Goal: Use online tool/utility: Utilize a website feature to perform a specific function

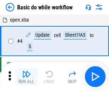
click at [27, 76] on img "button" at bounding box center [26, 74] width 9 height 9
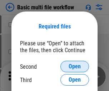
click at [75, 66] on span "Open" at bounding box center [75, 67] width 12 height 6
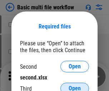
click at [75, 85] on span "Open" at bounding box center [75, 88] width 12 height 6
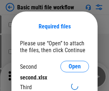
scroll to position [3, 0]
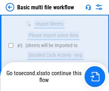
scroll to position [250, 0]
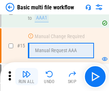
click at [27, 76] on img "button" at bounding box center [26, 74] width 9 height 9
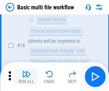
click at [27, 76] on img "button" at bounding box center [26, 74] width 9 height 9
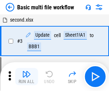
click at [27, 76] on img "button" at bounding box center [26, 74] width 9 height 9
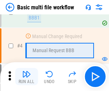
click at [27, 76] on img "button" at bounding box center [26, 74] width 9 height 9
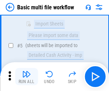
click at [27, 76] on img "button" at bounding box center [26, 74] width 9 height 9
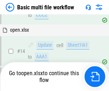
scroll to position [427, 0]
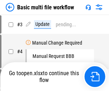
scroll to position [29, 0]
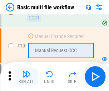
click at [27, 76] on img "button" at bounding box center [26, 74] width 9 height 9
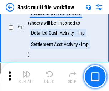
click at [27, 76] on img "button" at bounding box center [26, 74] width 9 height 9
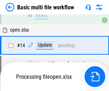
scroll to position [376, 0]
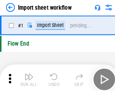
click at [27, 76] on img "button" at bounding box center [28, 74] width 9 height 9
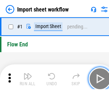
scroll to position [3, 0]
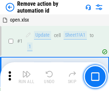
scroll to position [27, 0]
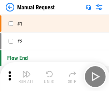
click at [27, 76] on img "button" at bounding box center [26, 74] width 9 height 9
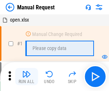
click at [27, 76] on img "button" at bounding box center [26, 74] width 9 height 9
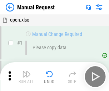
scroll to position [24, 0]
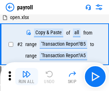
click at [27, 76] on img "button" at bounding box center [26, 74] width 9 height 9
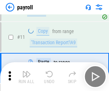
scroll to position [52, 0]
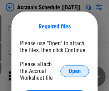
click at [75, 71] on span "Open" at bounding box center [75, 71] width 12 height 6
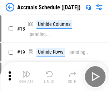
click at [27, 76] on img "button" at bounding box center [26, 74] width 9 height 9
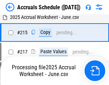
scroll to position [1098, 0]
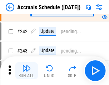
click at [27, 71] on img "button" at bounding box center [26, 68] width 9 height 9
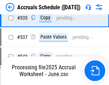
scroll to position [2462, 0]
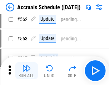
click at [27, 71] on img "button" at bounding box center [26, 68] width 9 height 9
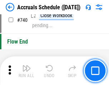
scroll to position [3565, 0]
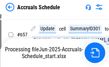
scroll to position [3013, 0]
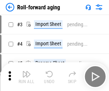
click at [27, 71] on img "button" at bounding box center [26, 74] width 9 height 9
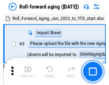
scroll to position [1, 0]
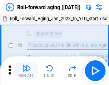
click at [27, 71] on img "button" at bounding box center [26, 68] width 9 height 9
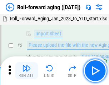
scroll to position [46, 0]
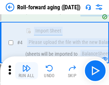
click at [27, 71] on img "button" at bounding box center [26, 68] width 9 height 9
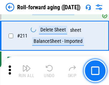
scroll to position [2265, 0]
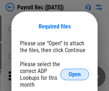
click at [75, 74] on span "Open" at bounding box center [75, 74] width 12 height 6
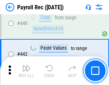
scroll to position [3560, 0]
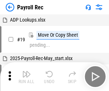
click at [27, 76] on img "button" at bounding box center [26, 74] width 9 height 9
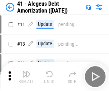
click at [27, 76] on img "button" at bounding box center [26, 74] width 9 height 9
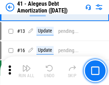
scroll to position [89, 0]
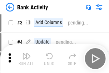
click at [27, 59] on img "button" at bounding box center [26, 56] width 9 height 9
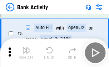
scroll to position [38, 0]
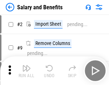
click at [27, 71] on img "button" at bounding box center [26, 68] width 9 height 9
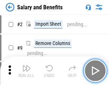
scroll to position [10, 0]
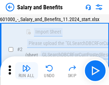
click at [27, 71] on img "button" at bounding box center [26, 68] width 9 height 9
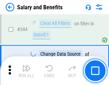
scroll to position [3362, 0]
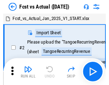
scroll to position [9, 0]
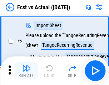
click at [27, 71] on img "button" at bounding box center [26, 68] width 9 height 9
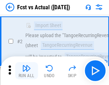
click at [27, 71] on img "button" at bounding box center [26, 68] width 9 height 9
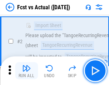
scroll to position [67, 0]
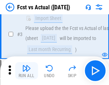
click at [27, 71] on img "button" at bounding box center [26, 68] width 9 height 9
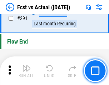
scroll to position [3398, 0]
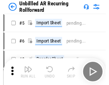
scroll to position [15, 0]
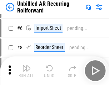
click at [27, 71] on img "button" at bounding box center [26, 68] width 9 height 9
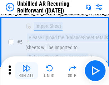
click at [27, 71] on img "button" at bounding box center [26, 68] width 9 height 9
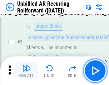
scroll to position [67, 0]
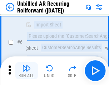
click at [27, 71] on img "button" at bounding box center [26, 68] width 9 height 9
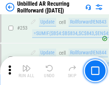
scroll to position [2439, 0]
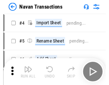
scroll to position [11, 0]
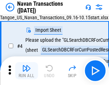
click at [27, 71] on img "button" at bounding box center [26, 68] width 9 height 9
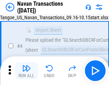
click at [27, 71] on img "button" at bounding box center [26, 68] width 9 height 9
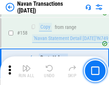
scroll to position [2328, 0]
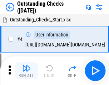
click at [27, 71] on img "button" at bounding box center [26, 68] width 9 height 9
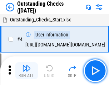
scroll to position [30, 0]
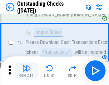
click at [27, 71] on img "button" at bounding box center [26, 68] width 9 height 9
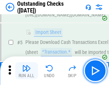
scroll to position [75, 0]
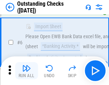
click at [27, 71] on img "button" at bounding box center [26, 68] width 9 height 9
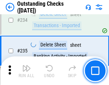
scroll to position [2180, 0]
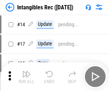
click at [27, 76] on img "button" at bounding box center [26, 74] width 9 height 9
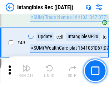
scroll to position [280, 0]
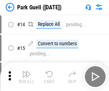
click at [27, 71] on img "button" at bounding box center [26, 74] width 9 height 9
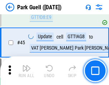
scroll to position [898, 0]
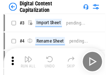
scroll to position [21, 0]
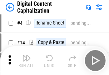
click at [27, 60] on img "button" at bounding box center [26, 57] width 9 height 9
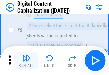
click at [27, 60] on img "button" at bounding box center [26, 57] width 9 height 9
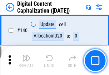
scroll to position [761, 0]
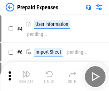
click at [27, 71] on img "button" at bounding box center [26, 74] width 9 height 9
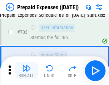
click at [27, 71] on img "button" at bounding box center [26, 68] width 9 height 9
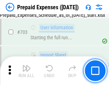
scroll to position [1974, 0]
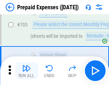
click at [27, 71] on img "button" at bounding box center [26, 68] width 9 height 9
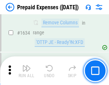
scroll to position [6990, 0]
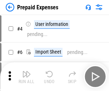
click at [27, 76] on img "button" at bounding box center [26, 74] width 9 height 9
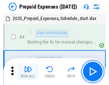
scroll to position [32, 0]
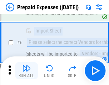
click at [27, 71] on img "button" at bounding box center [26, 68] width 9 height 9
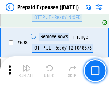
scroll to position [2500, 0]
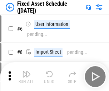
click at [27, 76] on img "button" at bounding box center [26, 74] width 9 height 9
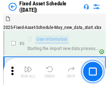
scroll to position [39, 0]
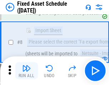
click at [27, 71] on img "button" at bounding box center [26, 68] width 9 height 9
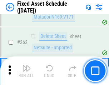
scroll to position [2288, 0]
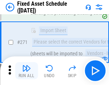
click at [27, 71] on img "button" at bounding box center [26, 68] width 9 height 9
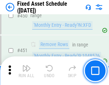
scroll to position [3209, 0]
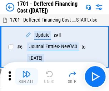
click at [27, 76] on img "button" at bounding box center [26, 74] width 9 height 9
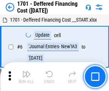
scroll to position [86, 0]
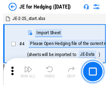
scroll to position [1, 0]
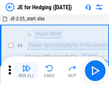
click at [27, 71] on img "button" at bounding box center [26, 68] width 9 height 9
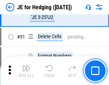
scroll to position [465, 0]
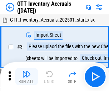
click at [27, 71] on img "button" at bounding box center [26, 74] width 9 height 9
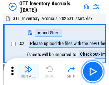
scroll to position [1, 0]
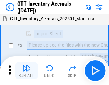
click at [27, 71] on img "button" at bounding box center [26, 68] width 9 height 9
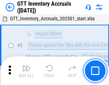
scroll to position [46, 0]
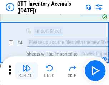
click at [27, 71] on img "button" at bounding box center [26, 68] width 9 height 9
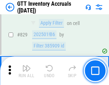
scroll to position [5449, 0]
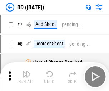
click at [27, 76] on img "button" at bounding box center [26, 74] width 9 height 9
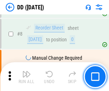
scroll to position [69, 0]
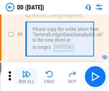
click at [27, 76] on img "button" at bounding box center [26, 74] width 9 height 9
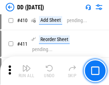
scroll to position [3212, 0]
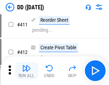
click at [27, 71] on img "button" at bounding box center [26, 68] width 9 height 9
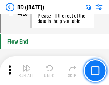
scroll to position [3436, 0]
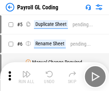
click at [27, 76] on img "button" at bounding box center [26, 74] width 9 height 9
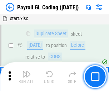
scroll to position [86, 0]
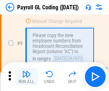
click at [27, 76] on img "button" at bounding box center [26, 74] width 9 height 9
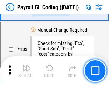
scroll to position [1684, 0]
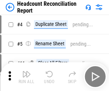
click at [27, 76] on img "button" at bounding box center [26, 74] width 9 height 9
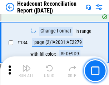
scroll to position [863, 0]
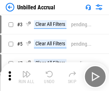
click at [27, 76] on img "button" at bounding box center [26, 74] width 9 height 9
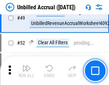
scroll to position [651, 0]
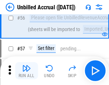
click at [27, 71] on img "button" at bounding box center [26, 68] width 9 height 9
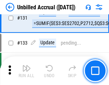
scroll to position [2138, 0]
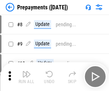
click at [27, 76] on img "button" at bounding box center [26, 74] width 9 height 9
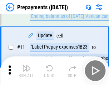
scroll to position [45, 0]
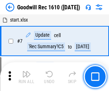
scroll to position [123, 0]
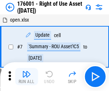
click at [27, 76] on img "button" at bounding box center [26, 74] width 9 height 9
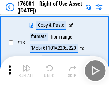
scroll to position [46, 0]
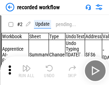
click at [27, 71] on img "button" at bounding box center [26, 68] width 9 height 9
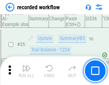
scroll to position [2244, 0]
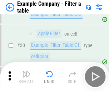
scroll to position [657, 0]
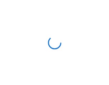
scroll to position [11, 0]
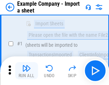
click at [27, 71] on img "button" at bounding box center [26, 68] width 9 height 9
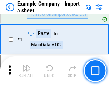
scroll to position [159, 0]
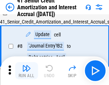
click at [27, 71] on img "button" at bounding box center [26, 68] width 9 height 9
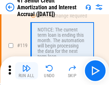
click at [27, 71] on img "button" at bounding box center [26, 68] width 9 height 9
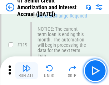
scroll to position [677, 0]
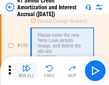
click at [27, 71] on img "button" at bounding box center [26, 68] width 9 height 9
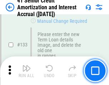
scroll to position [750, 0]
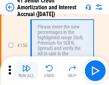
click at [27, 71] on img "button" at bounding box center [26, 68] width 9 height 9
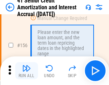
click at [27, 71] on img "button" at bounding box center [26, 68] width 9 height 9
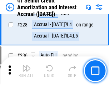
scroll to position [1608, 0]
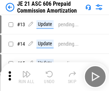
click at [27, 71] on img "button" at bounding box center [26, 74] width 9 height 9
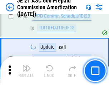
scroll to position [1321, 0]
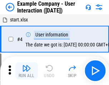
click at [27, 71] on img "button" at bounding box center [26, 68] width 9 height 9
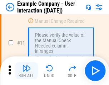
click at [27, 71] on img "button" at bounding box center [26, 68] width 9 height 9
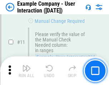
scroll to position [155, 0]
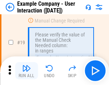
click at [27, 71] on img "button" at bounding box center [26, 68] width 9 height 9
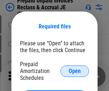
click at [75, 71] on span "Open" at bounding box center [75, 71] width 12 height 6
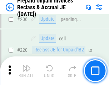
scroll to position [930, 0]
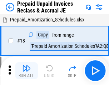
click at [27, 71] on img "button" at bounding box center [26, 68] width 9 height 9
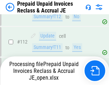
scroll to position [586, 0]
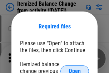
click at [75, 68] on span "Open" at bounding box center [75, 71] width 12 height 6
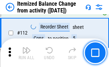
scroll to position [1201, 0]
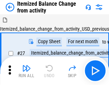
scroll to position [11, 0]
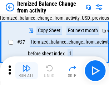
click at [27, 71] on img "button" at bounding box center [26, 68] width 9 height 9
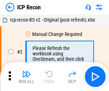
scroll to position [3, 0]
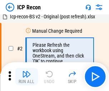
click at [27, 76] on img "button" at bounding box center [26, 74] width 9 height 9
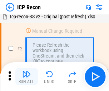
click at [27, 76] on img "button" at bounding box center [26, 74] width 9 height 9
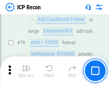
scroll to position [704, 0]
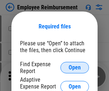
click at [75, 67] on span "Open" at bounding box center [75, 68] width 12 height 6
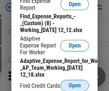
click at [75, 85] on span "Open" at bounding box center [75, 86] width 12 height 6
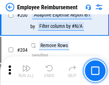
scroll to position [1771, 0]
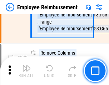
click at [27, 71] on img "button" at bounding box center [26, 68] width 9 height 9
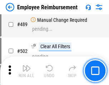
scroll to position [4494, 0]
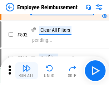
click at [27, 71] on img "button" at bounding box center [26, 68] width 9 height 9
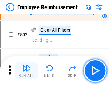
click at [27, 71] on img "button" at bounding box center [26, 68] width 9 height 9
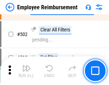
click at [27, 71] on img "button" at bounding box center [26, 68] width 9 height 9
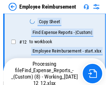
scroll to position [146, 0]
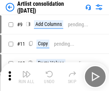
click at [27, 76] on img "button" at bounding box center [26, 74] width 9 height 9
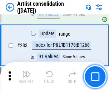
scroll to position [2969, 0]
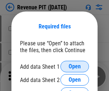
click at [75, 66] on span "Open" at bounding box center [75, 67] width 12 height 6
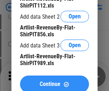
click at [55, 82] on span "Continue" at bounding box center [50, 84] width 21 height 6
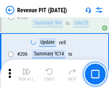
scroll to position [729, 0]
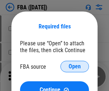
click at [75, 66] on span "Open" at bounding box center [75, 67] width 12 height 6
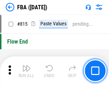
scroll to position [6334, 0]
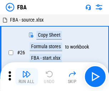
click at [27, 76] on img "button" at bounding box center [26, 74] width 9 height 9
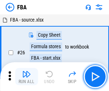
scroll to position [7, 0]
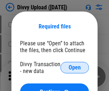
click at [75, 67] on span "Open" at bounding box center [75, 68] width 12 height 6
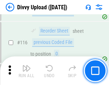
scroll to position [608, 0]
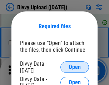
click at [75, 67] on span "Open" at bounding box center [75, 68] width 12 height 6
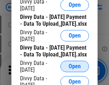
click at [75, 70] on span "Open" at bounding box center [75, 67] width 12 height 6
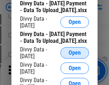
click at [75, 56] on span "Open" at bounding box center [75, 53] width 12 height 6
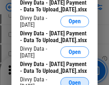
click at [75, 80] on span "Open" at bounding box center [75, 83] width 12 height 6
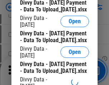
scroll to position [821, 0]
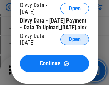
click at [75, 42] on span "Open" at bounding box center [75, 40] width 12 height 6
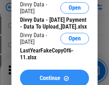
click at [55, 76] on span "Continue" at bounding box center [50, 79] width 21 height 6
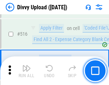
scroll to position [4504, 0]
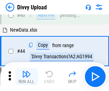
click at [27, 76] on img "button" at bounding box center [26, 74] width 9 height 9
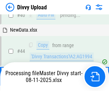
scroll to position [79, 0]
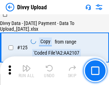
scroll to position [709, 0]
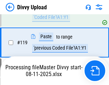
scroll to position [668, 0]
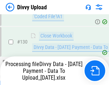
scroll to position [832, 0]
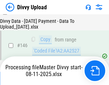
scroll to position [1184, 0]
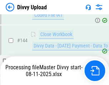
scroll to position [1184, 0]
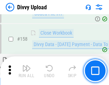
scroll to position [1459, 0]
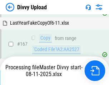
scroll to position [1646, 0]
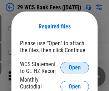
click at [75, 67] on span "Open" at bounding box center [75, 68] width 12 height 6
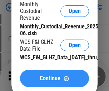
click at [55, 81] on span "Continue" at bounding box center [50, 78] width 21 height 6
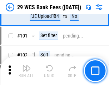
scroll to position [700, 0]
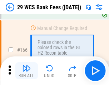
click at [27, 71] on img "button" at bounding box center [26, 68] width 9 height 9
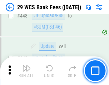
scroll to position [3476, 0]
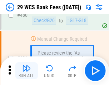
click at [27, 71] on img "button" at bounding box center [26, 68] width 9 height 9
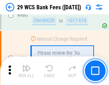
scroll to position [3702, 0]
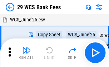
scroll to position [13, 0]
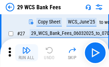
click at [27, 53] on img "button" at bounding box center [26, 50] width 9 height 9
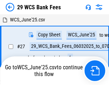
scroll to position [4, 0]
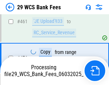
scroll to position [3694, 0]
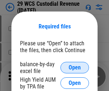
click at [75, 67] on span "Open" at bounding box center [75, 68] width 12 height 6
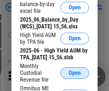
click at [75, 76] on span "Open" at bounding box center [75, 73] width 12 height 6
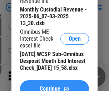
click at [55, 86] on span "Continue" at bounding box center [50, 89] width 21 height 6
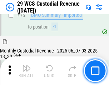
scroll to position [750, 0]
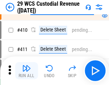
click at [27, 71] on img "button" at bounding box center [26, 68] width 9 height 9
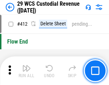
scroll to position [3429, 0]
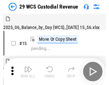
scroll to position [17, 0]
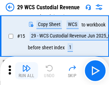
click at [27, 71] on img "button" at bounding box center [26, 68] width 9 height 9
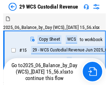
scroll to position [13, 0]
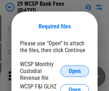
click at [75, 71] on span "Open" at bounding box center [75, 71] width 12 height 6
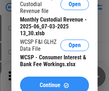
click at [55, 82] on span "Continue" at bounding box center [50, 85] width 21 height 6
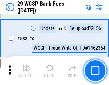
scroll to position [3301, 0]
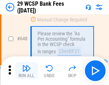
click at [27, 71] on img "button" at bounding box center [26, 68] width 9 height 9
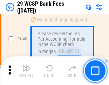
scroll to position [3963, 0]
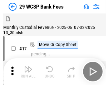
scroll to position [17, 0]
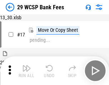
click at [27, 71] on img "button" at bounding box center [26, 68] width 9 height 9
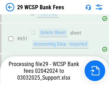
scroll to position [4053, 0]
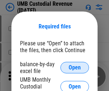
click at [75, 67] on span "Open" at bounding box center [75, 68] width 12 height 6
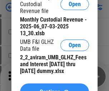
click at [55, 89] on span "Continue" at bounding box center [50, 92] width 21 height 6
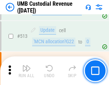
scroll to position [3472, 0]
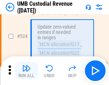
click at [27, 71] on img "button" at bounding box center [26, 68] width 9 height 9
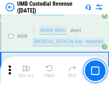
scroll to position [4144, 0]
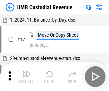
scroll to position [5, 0]
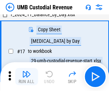
click at [27, 76] on img "button" at bounding box center [26, 74] width 9 height 9
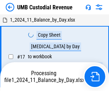
scroll to position [5, 0]
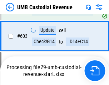
scroll to position [4097, 0]
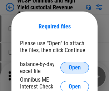
click at [75, 67] on span "Open" at bounding box center [75, 68] width 12 height 6
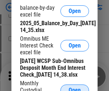
click at [75, 87] on span "Open" at bounding box center [75, 90] width 12 height 6
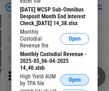
click at [75, 83] on span "Open" at bounding box center [75, 80] width 12 height 6
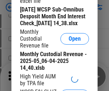
scroll to position [109, 0]
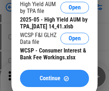
click at [55, 81] on span "Continue" at bounding box center [50, 78] width 21 height 6
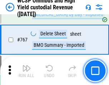
scroll to position [5850, 0]
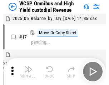
scroll to position [4, 0]
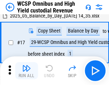
click at [27, 71] on img "button" at bounding box center [26, 68] width 9 height 9
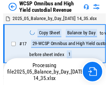
scroll to position [4, 0]
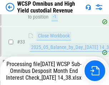
scroll to position [355, 0]
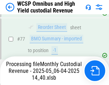
scroll to position [700, 0]
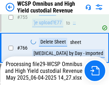
scroll to position [5834, 0]
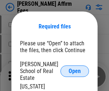
click at [75, 68] on span "Open" at bounding box center [75, 71] width 12 height 6
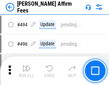
scroll to position [1952, 0]
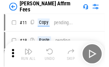
scroll to position [7, 0]
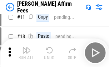
click at [27, 53] on img "button" at bounding box center [26, 50] width 9 height 9
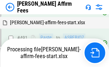
scroll to position [1961, 0]
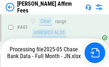
scroll to position [1883, 0]
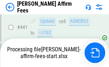
scroll to position [1883, 0]
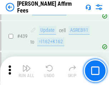
scroll to position [1874, 0]
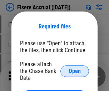
click at [75, 68] on span "Open" at bounding box center [75, 71] width 12 height 6
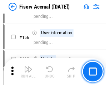
scroll to position [1393, 0]
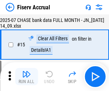
click at [27, 76] on img "button" at bounding box center [26, 74] width 9 height 9
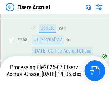
scroll to position [1800, 0]
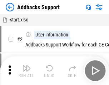
click at [27, 71] on img "button" at bounding box center [26, 68] width 9 height 9
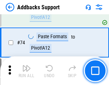
scroll to position [523, 0]
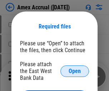
click at [75, 71] on span "Open" at bounding box center [75, 71] width 12 height 6
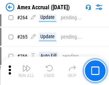
scroll to position [1921, 0]
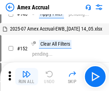
click at [27, 76] on img "button" at bounding box center [26, 74] width 9 height 9
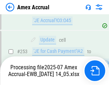
scroll to position [2094, 0]
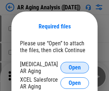
click at [75, 66] on span "Open" at bounding box center [75, 68] width 12 height 6
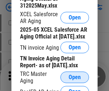
click at [75, 75] on span "Open" at bounding box center [75, 77] width 12 height 6
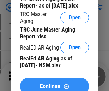
click at [55, 83] on span "Continue" at bounding box center [50, 86] width 21 height 6
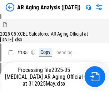
scroll to position [208, 0]
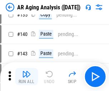
click at [27, 76] on img "button" at bounding box center [26, 74] width 9 height 9
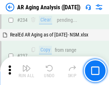
scroll to position [1113, 0]
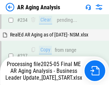
scroll to position [1134, 0]
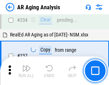
scroll to position [1105, 0]
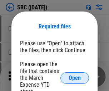
click at [75, 78] on span "Open" at bounding box center [75, 78] width 12 height 6
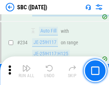
scroll to position [1358, 0]
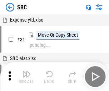
click at [27, 76] on img "button" at bounding box center [26, 74] width 9 height 9
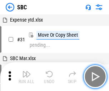
scroll to position [7, 0]
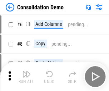
click at [27, 76] on img "button" at bounding box center [26, 74] width 9 height 9
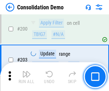
scroll to position [2251, 0]
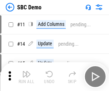
click at [27, 76] on img "button" at bounding box center [26, 74] width 9 height 9
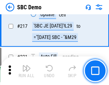
scroll to position [1772, 0]
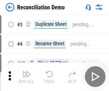
click at [27, 76] on img "button" at bounding box center [26, 74] width 9 height 9
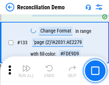
scroll to position [853, 0]
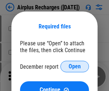
click at [75, 66] on span "Open" at bounding box center [75, 67] width 12 height 6
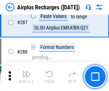
scroll to position [2592, 0]
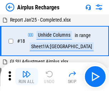
click at [27, 76] on img "button" at bounding box center [26, 74] width 9 height 9
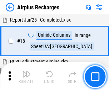
scroll to position [32, 0]
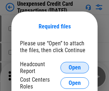
click at [75, 67] on span "Open" at bounding box center [75, 68] width 12 height 6
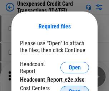
click at [75, 89] on span "Open" at bounding box center [75, 92] width 12 height 6
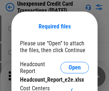
scroll to position [6, 0]
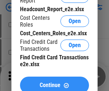
click at [55, 82] on span "Continue" at bounding box center [50, 85] width 21 height 6
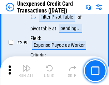
scroll to position [1711, 0]
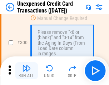
click at [27, 71] on img "button" at bounding box center [26, 68] width 9 height 9
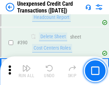
scroll to position [2313, 0]
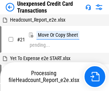
scroll to position [11, 0]
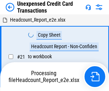
scroll to position [11, 0]
